Goal: Obtain resource: Obtain resource

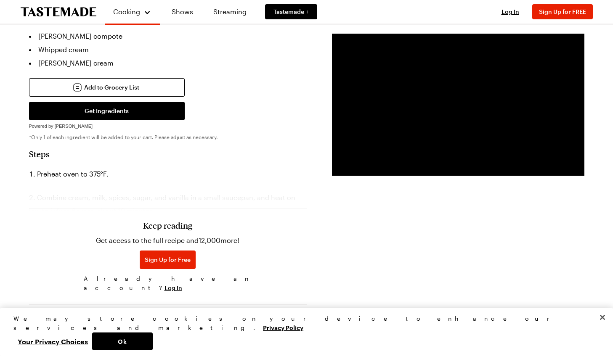
scroll to position [138, 0]
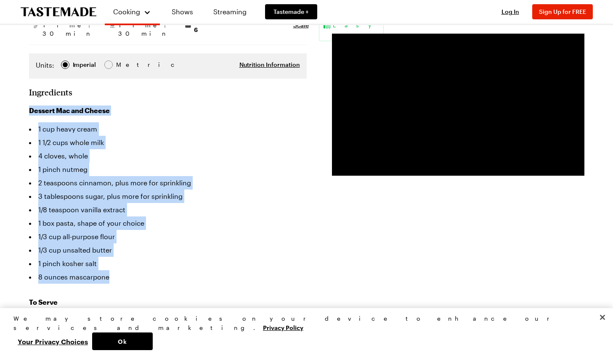
drag, startPoint x: 29, startPoint y: 96, endPoint x: 146, endPoint y: 258, distance: 199.6
click at [146, 258] on div "Dessert Mac and Cheese 1 cup heavy cream 1 1/2 cups whole milk 4 cloves, whole …" at bounding box center [168, 195] width 278 height 178
copy div "Dessert Mac and Cheese 1 cup heavy cream 1 1/2 cups whole milk 4 cloves, whole …"
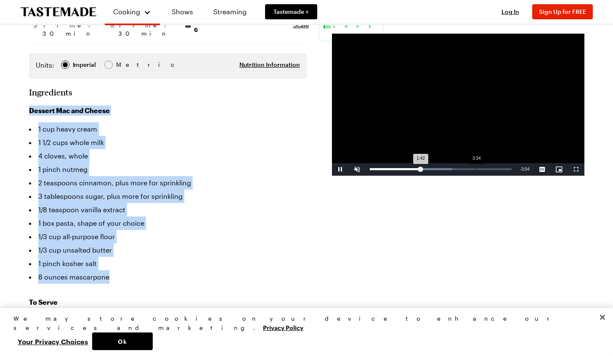
click at [476, 170] on div "Loaded : 58.36% 3:34 1:42" at bounding box center [441, 169] width 150 height 13
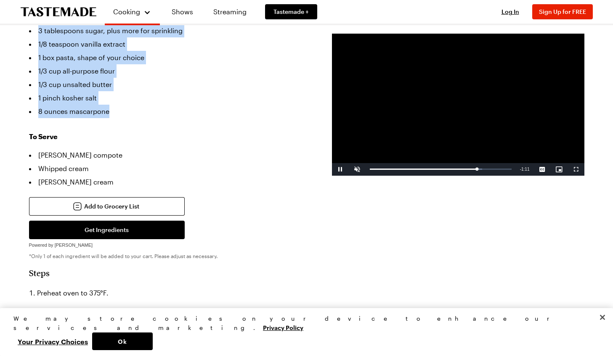
scroll to position [461, 0]
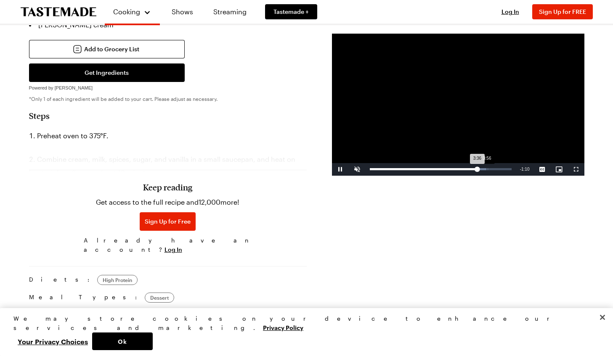
click at [487, 168] on div "Loaded : 83.37% 3:56 3:36" at bounding box center [441, 169] width 150 height 13
click at [500, 167] on div "Loaded : 87.51% 4:24 3:59" at bounding box center [441, 169] width 150 height 13
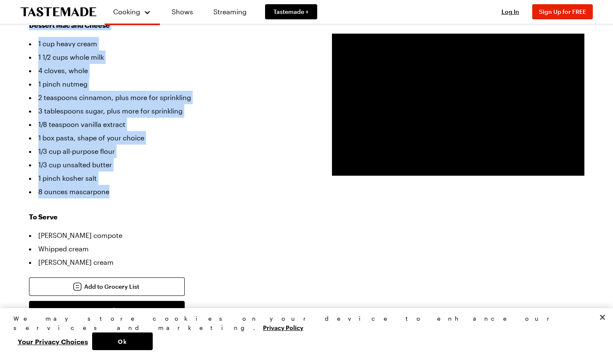
scroll to position [199, 0]
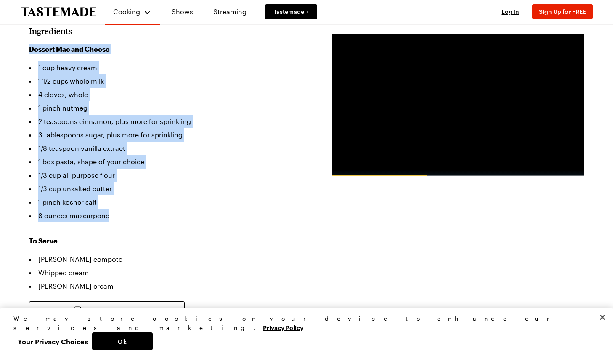
copy div "Dessert Mac and Cheese 1 cup heavy cream 1 1/2 cups whole milk 4 cloves, whole …"
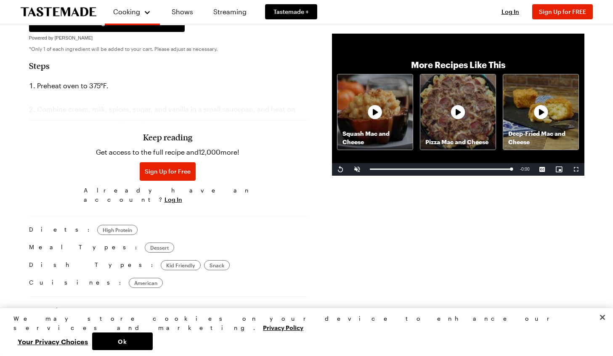
scroll to position [513, 0]
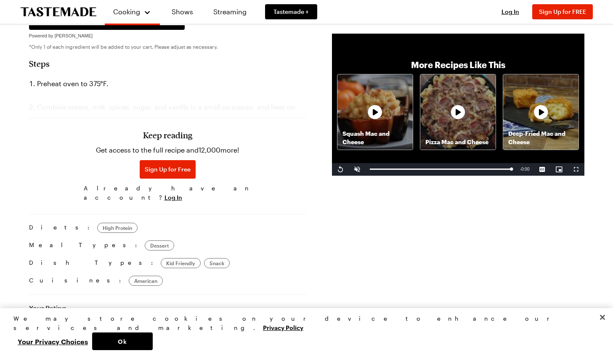
click at [149, 101] on div "Keep reading Get access to the full recipe and 12,000 more! Sign Up for Free Al…" at bounding box center [168, 146] width 278 height 117
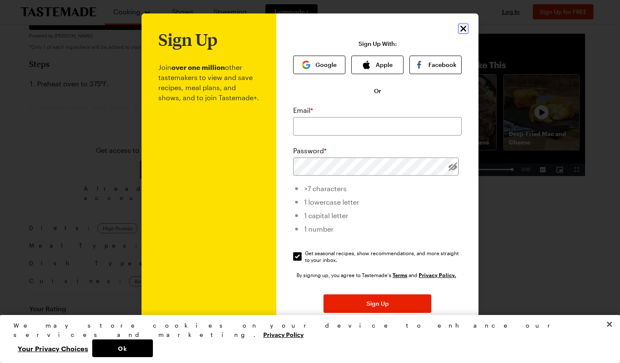
click at [463, 28] on icon "Close" at bounding box center [463, 29] width 10 height 10
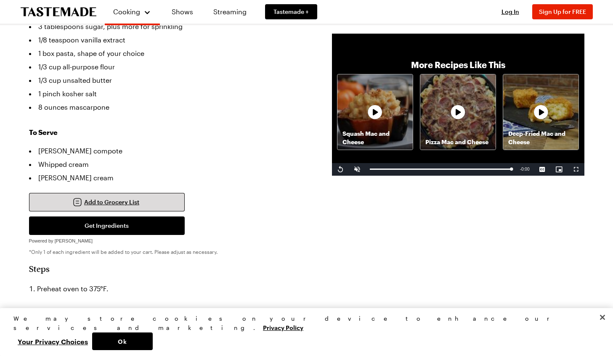
scroll to position [306, 0]
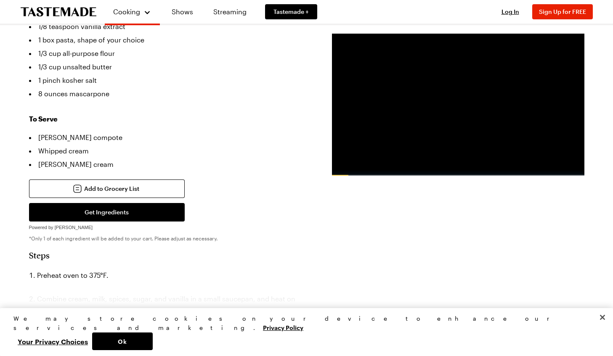
scroll to position [402, 0]
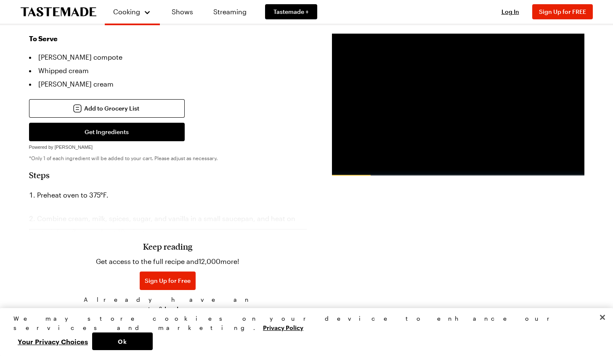
click at [50, 189] on li "Preheat oven to 375°F." at bounding box center [168, 195] width 278 height 13
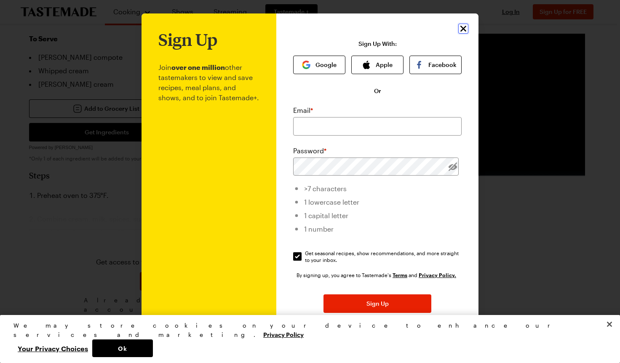
click at [460, 29] on icon "Close" at bounding box center [463, 29] width 6 height 6
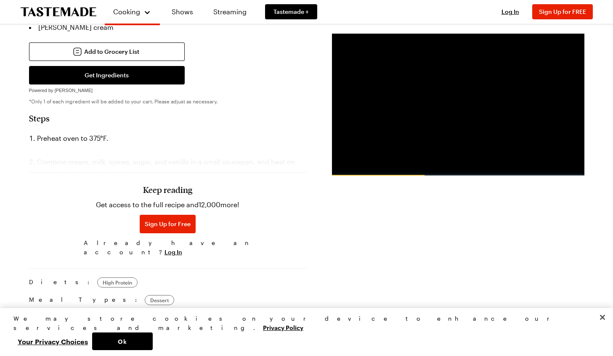
scroll to position [478, 0]
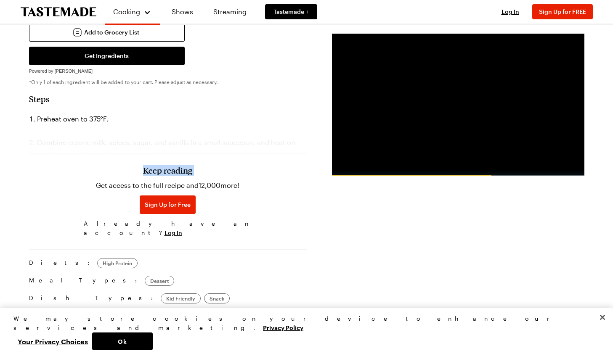
drag, startPoint x: 37, startPoint y: 127, endPoint x: 221, endPoint y: 127, distance: 183.9
click at [221, 127] on div "Keep reading Get access to the full recipe and 12,000 more! Sign Up for Free Al…" at bounding box center [168, 182] width 278 height 117
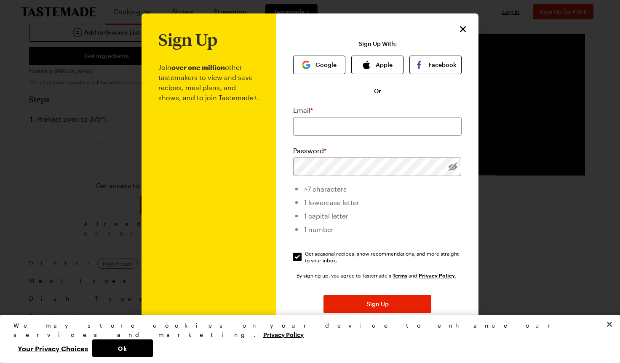
click at [221, 126] on p "Join over one million other tastemakers to view and save recipes, meal plans, a…" at bounding box center [208, 206] width 101 height 314
click at [458, 26] on icon "Close" at bounding box center [463, 29] width 10 height 10
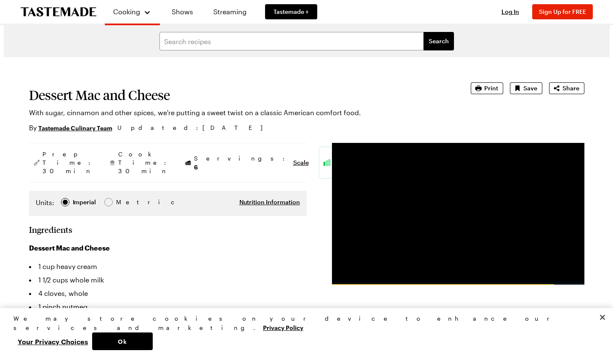
scroll to position [127, 0]
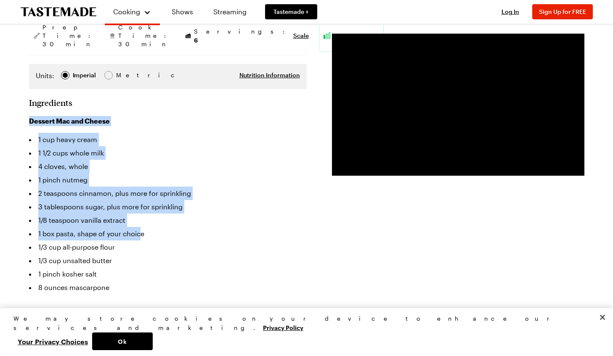
drag, startPoint x: 28, startPoint y: 104, endPoint x: 138, endPoint y: 215, distance: 156.8
click at [138, 215] on div "Dessert Mac and Cheese 1 cup heavy cream 1 1/2 cups whole milk 4 cloves, whole …" at bounding box center [168, 205] width 278 height 178
copy div "Dessert Mac and Cheese 1 cup heavy cream 1 1/2 cups whole milk 4 cloves, whole …"
